Goal: Use online tool/utility: Utilize a website feature to perform a specific function

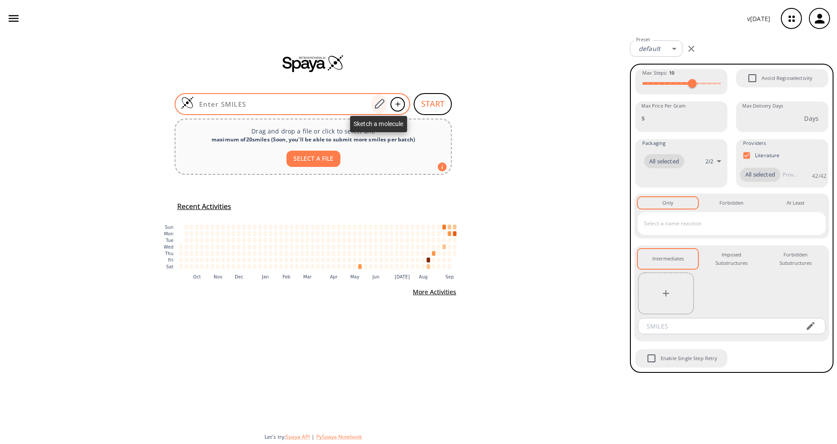
click at [379, 105] on icon at bounding box center [380, 103] width 12 height 11
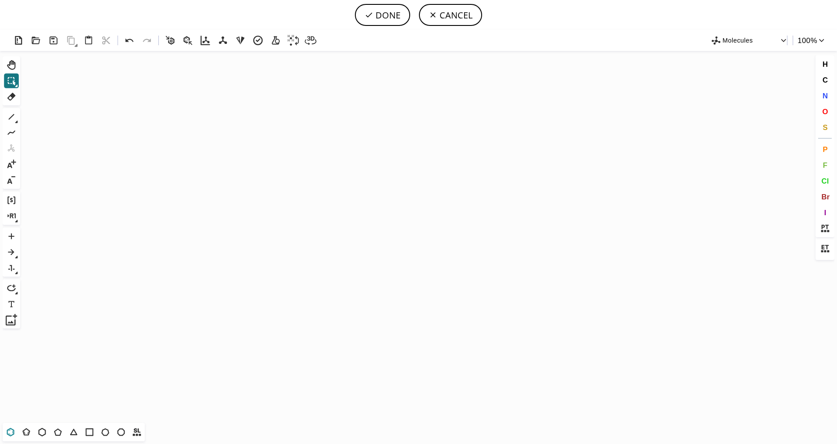
click at [13, 432] on icon at bounding box center [10, 431] width 5 height 5
click at [330, 216] on icon "Created with [PERSON_NAME] 2.3.0" at bounding box center [419, 237] width 790 height 372
click at [28, 431] on icon at bounding box center [26, 431] width 11 height 11
click at [824, 122] on button "S" at bounding box center [825, 127] width 15 height 15
click at [363, 233] on tspan "S" at bounding box center [364, 233] width 4 height 7
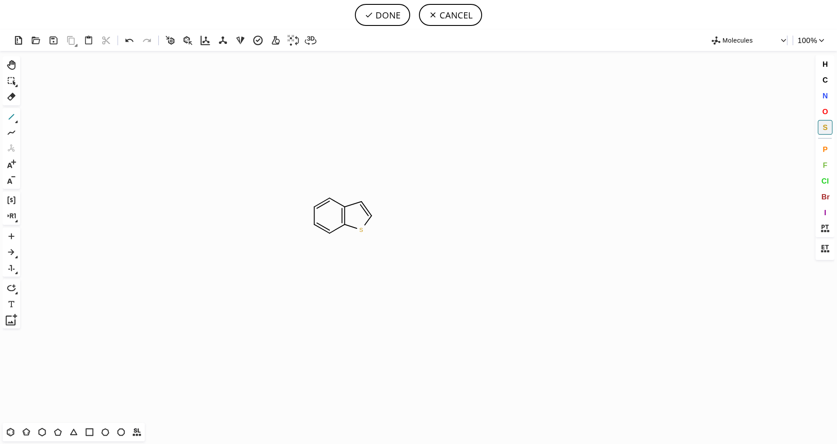
click at [13, 118] on icon at bounding box center [11, 116] width 11 height 11
click at [829, 101] on button "N" at bounding box center [825, 95] width 15 height 15
click at [327, 231] on tspan "N" at bounding box center [327, 231] width 4 height 7
click at [13, 119] on icon at bounding box center [11, 116] width 11 height 11
click at [16, 122] on icon at bounding box center [16, 122] width 3 height 3
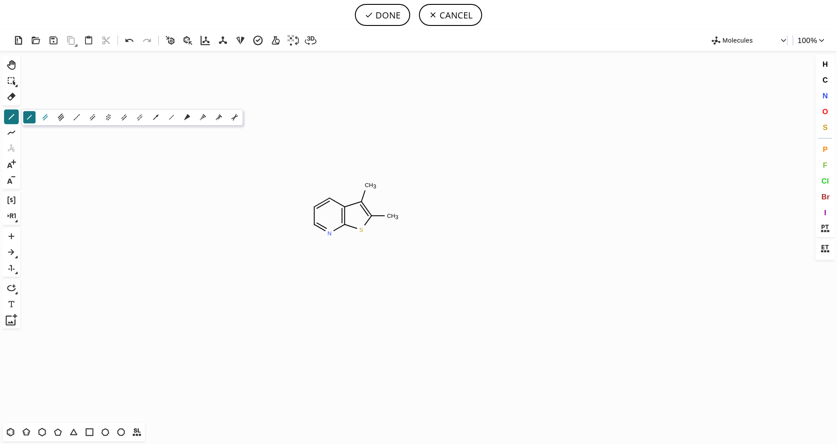
click at [41, 121] on icon at bounding box center [45, 117] width 10 height 10
click at [829, 106] on button "O" at bounding box center [825, 111] width 15 height 15
click at [397, 230] on tspan "O" at bounding box center [397, 231] width 4 height 7
click at [9, 116] on icon at bounding box center [11, 116] width 11 height 11
click at [829, 114] on button "O" at bounding box center [825, 111] width 15 height 15
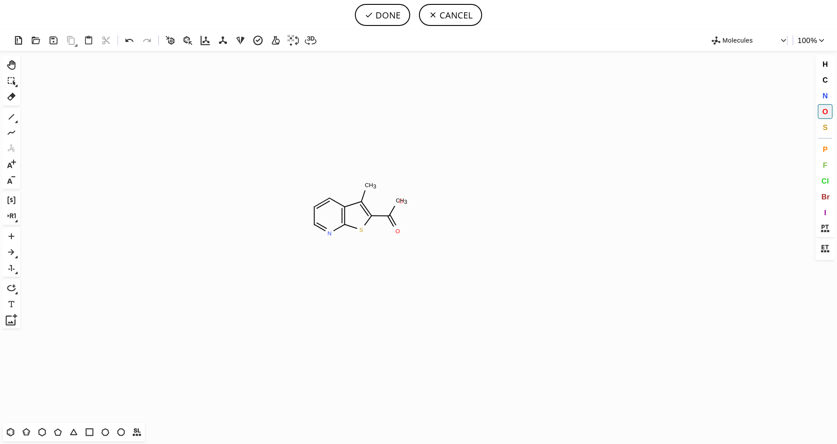
click at [401, 201] on tspan "O" at bounding box center [401, 201] width 4 height 7
click at [823, 83] on span "C" at bounding box center [825, 79] width 5 height 8
drag, startPoint x: 398, startPoint y: 201, endPoint x: 410, endPoint y: 203, distance: 12.4
click at [423, 205] on icon "Created with [PERSON_NAME] 2.3.0 O N S C H 3 O C H 3 C" at bounding box center [419, 237] width 790 height 372
click at [394, 16] on button "DONE" at bounding box center [382, 15] width 55 height 22
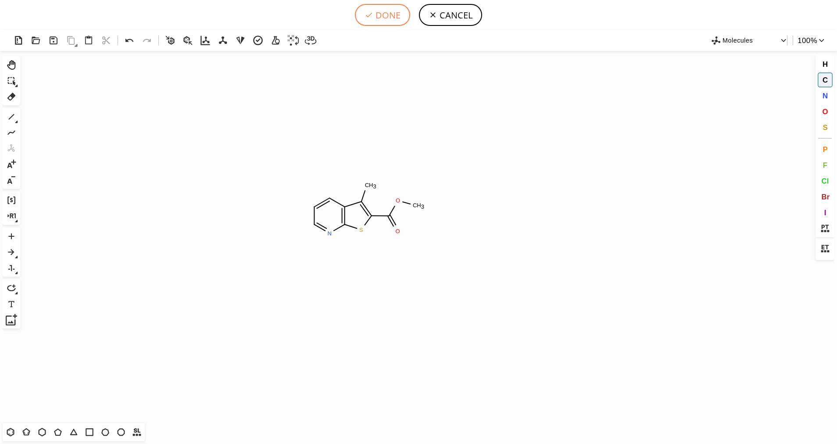
type input "C1C=NC2SC(C(OC)=O)=C(C)C=2C=1"
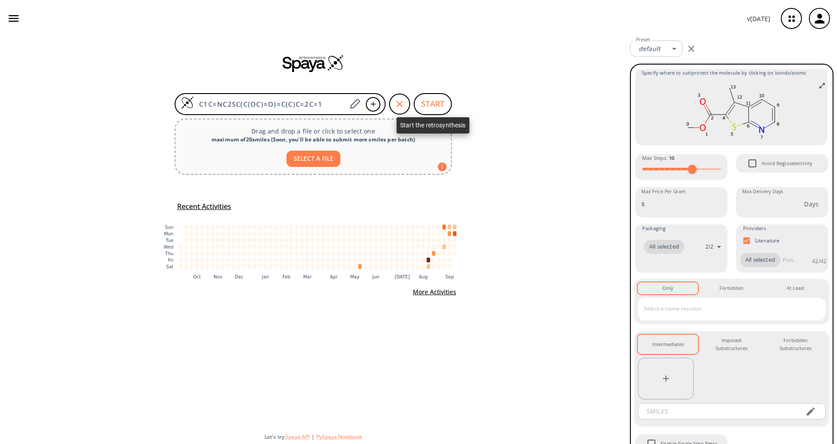
click at [431, 104] on button "START" at bounding box center [433, 104] width 38 height 22
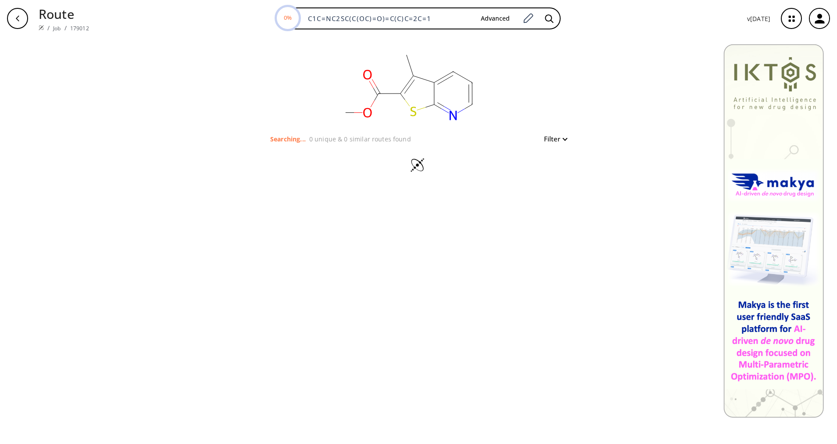
click at [382, 86] on rect at bounding box center [409, 85] width 176 height 97
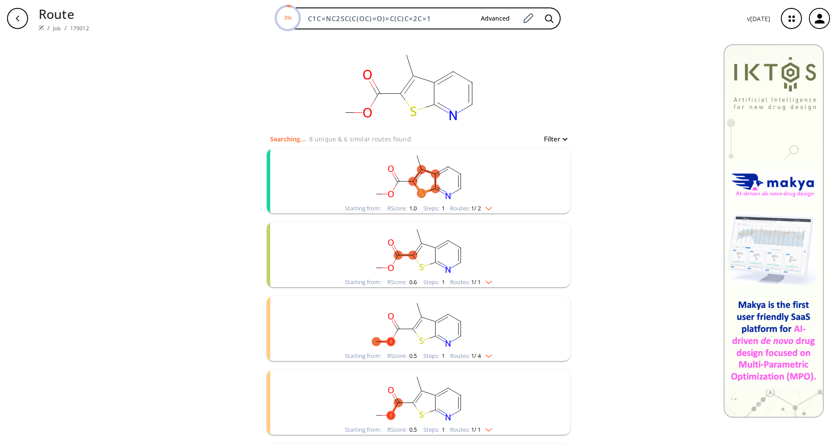
click at [488, 212] on div "Starting from: RScore : 1.0 Steps : 1 Routes: 1 / 2" at bounding box center [418, 208] width 161 height 10
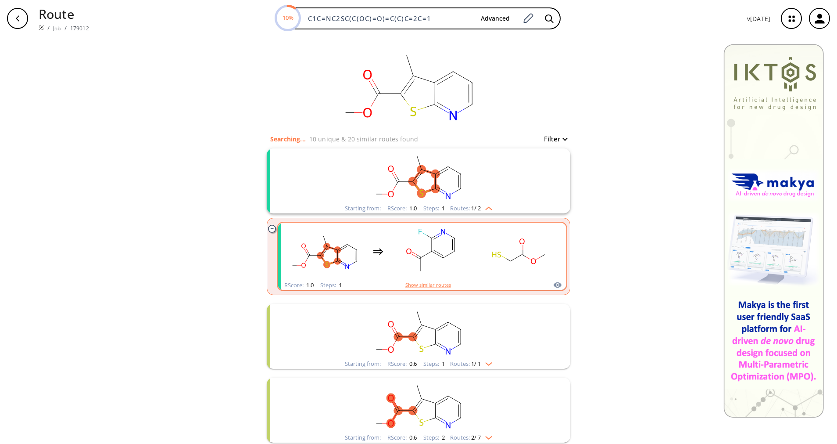
click at [467, 251] on div "clusters" at bounding box center [422, 252] width 274 height 58
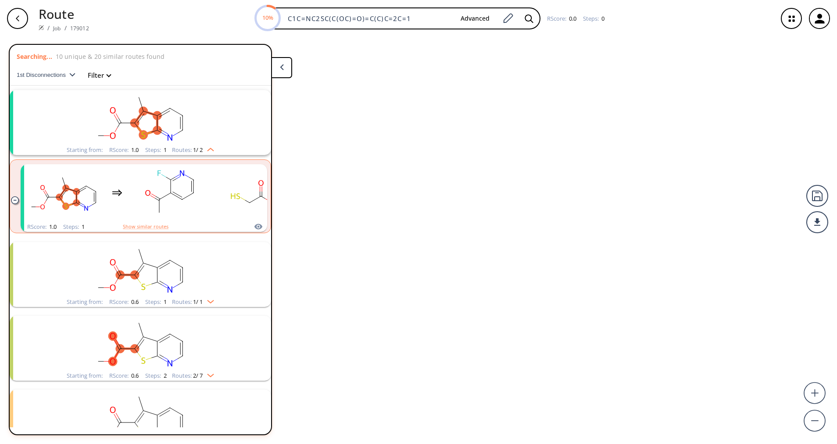
scroll to position [20, 0]
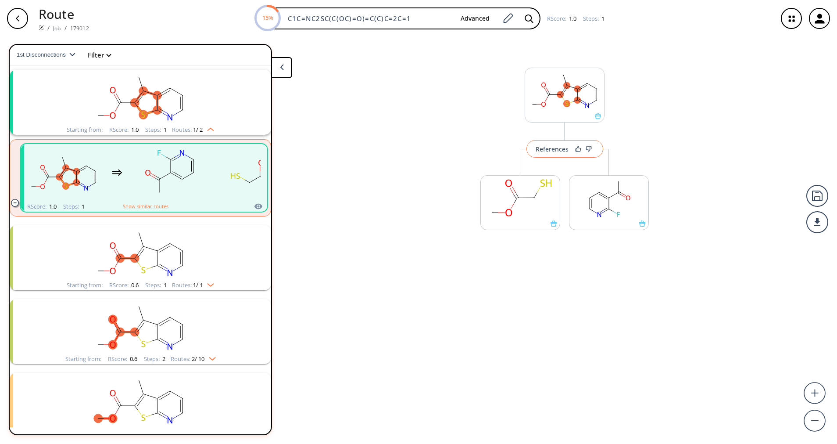
click at [547, 155] on button "References" at bounding box center [565, 149] width 77 height 18
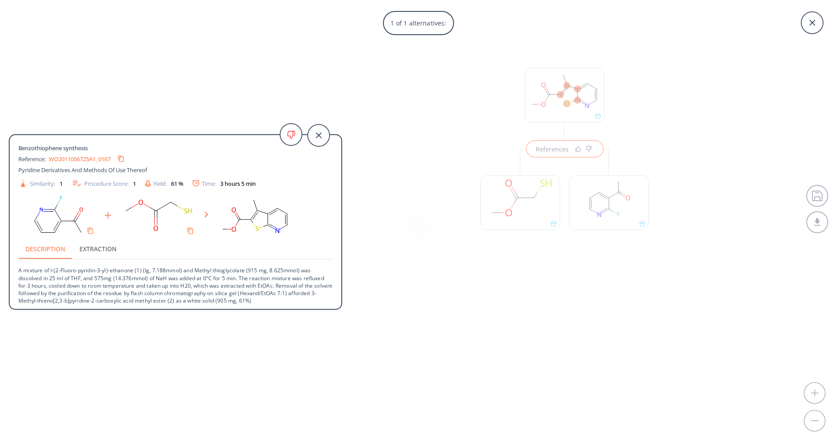
click at [196, 291] on p "A mixture of l-(2-Fluoro-pyridin-3-yl)-ethanone (1) (lg, 7.188mmol) and Methyl …" at bounding box center [175, 281] width 314 height 45
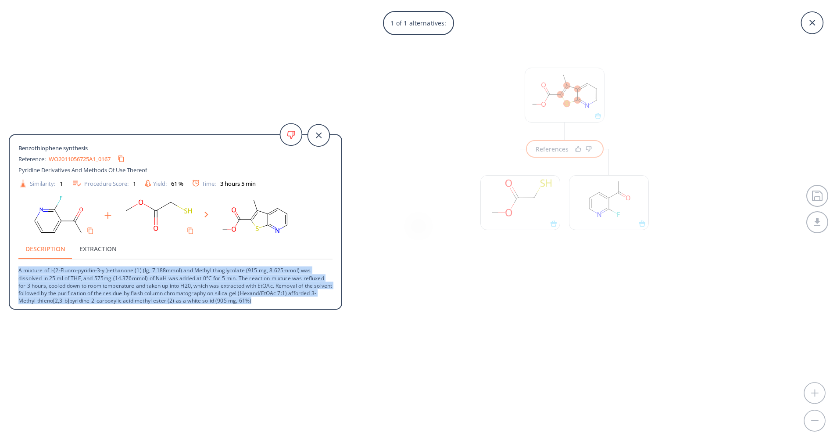
click at [196, 291] on p "A mixture of l-(2-Fluoro-pyridin-3-yl)-ethanone (1) (lg, 7.188mmol) and Methyl …" at bounding box center [175, 281] width 314 height 45
drag, startPoint x: 196, startPoint y: 291, endPoint x: 242, endPoint y: 342, distance: 68.7
click at [242, 342] on div "Benzothiophene synthesis Reference: WO2011056725A1_0167 Pyridine Derivatives An…" at bounding box center [171, 222] width 342 height 444
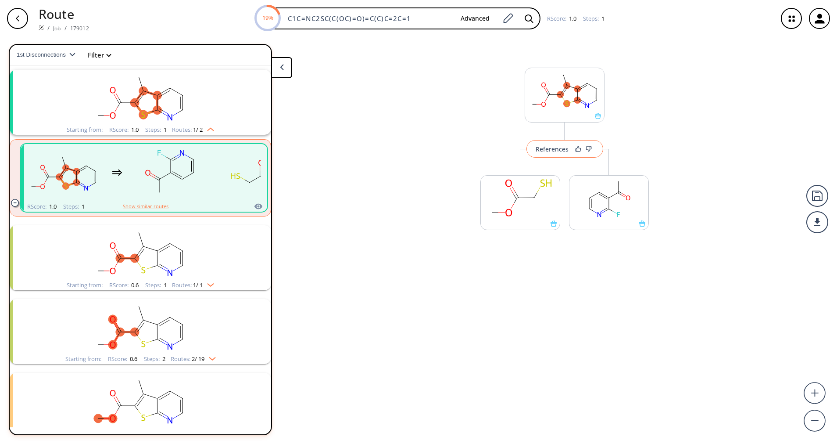
click at [567, 152] on div "References" at bounding box center [552, 149] width 33 height 6
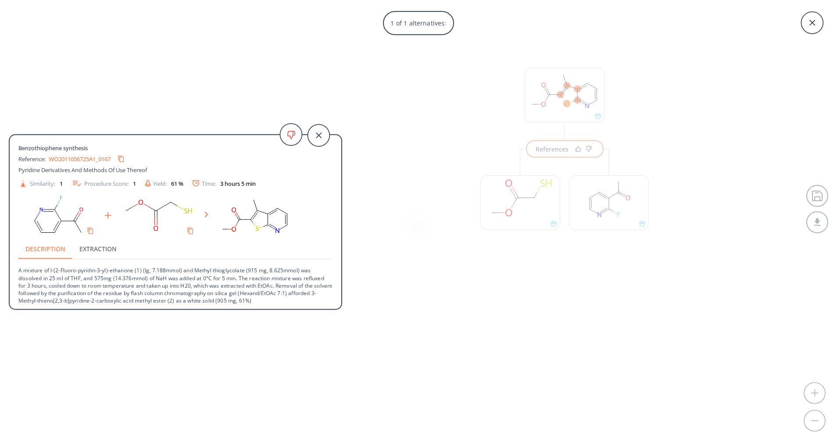
click at [207, 285] on p "A mixture of l-(2-Fluoro-pyridin-3-yl)-ethanone (1) (lg, 7.188mmol) and Methyl …" at bounding box center [175, 281] width 314 height 45
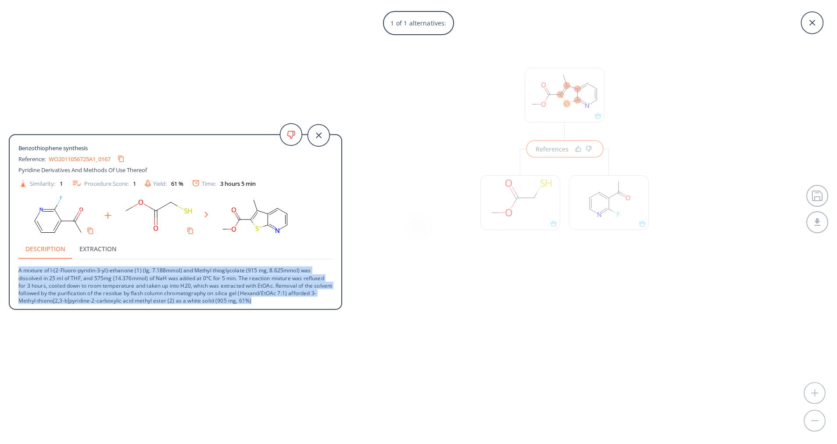
click at [207, 285] on p "A mixture of l-(2-Fluoro-pyridin-3-yl)-ethanone (1) (lg, 7.188mmol) and Methyl …" at bounding box center [175, 281] width 314 height 45
copy p "A mixture of l-(2-Fluoro-pyridin-3-yl)-ethanone (1) (lg, 7.188mmol) and Methyl …"
